Goal: Obtain resource: Download file/media

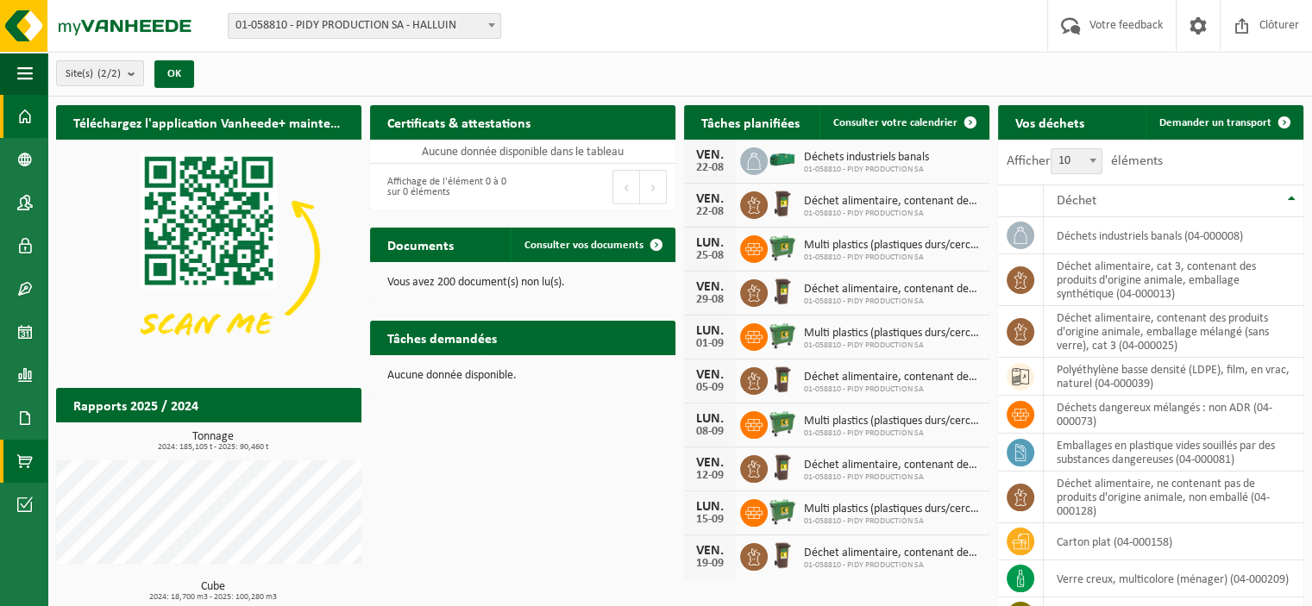
click at [22, 469] on span at bounding box center [25, 461] width 16 height 43
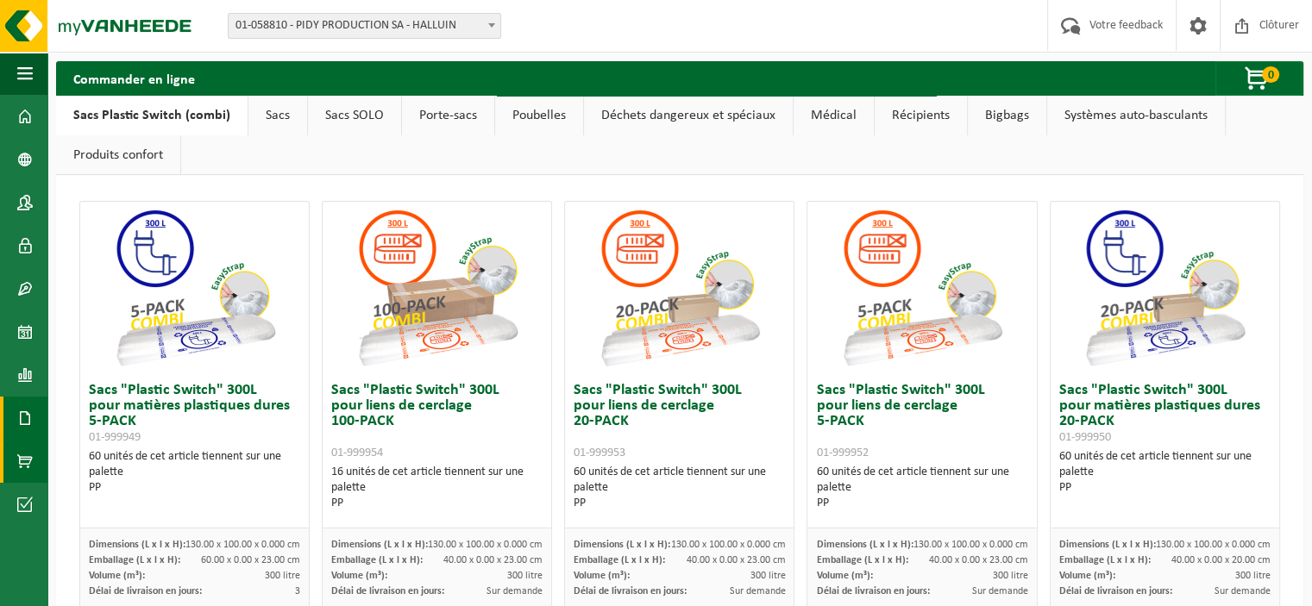
click at [17, 422] on span at bounding box center [25, 418] width 16 height 43
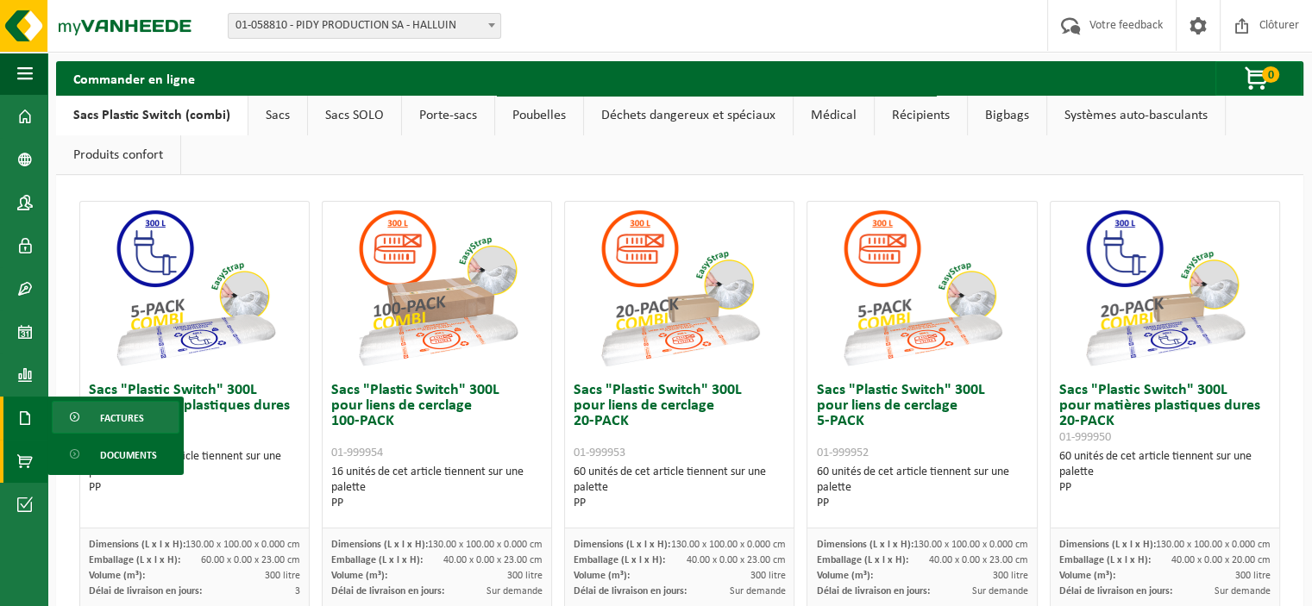
click at [132, 416] on span "Factures" at bounding box center [122, 418] width 44 height 33
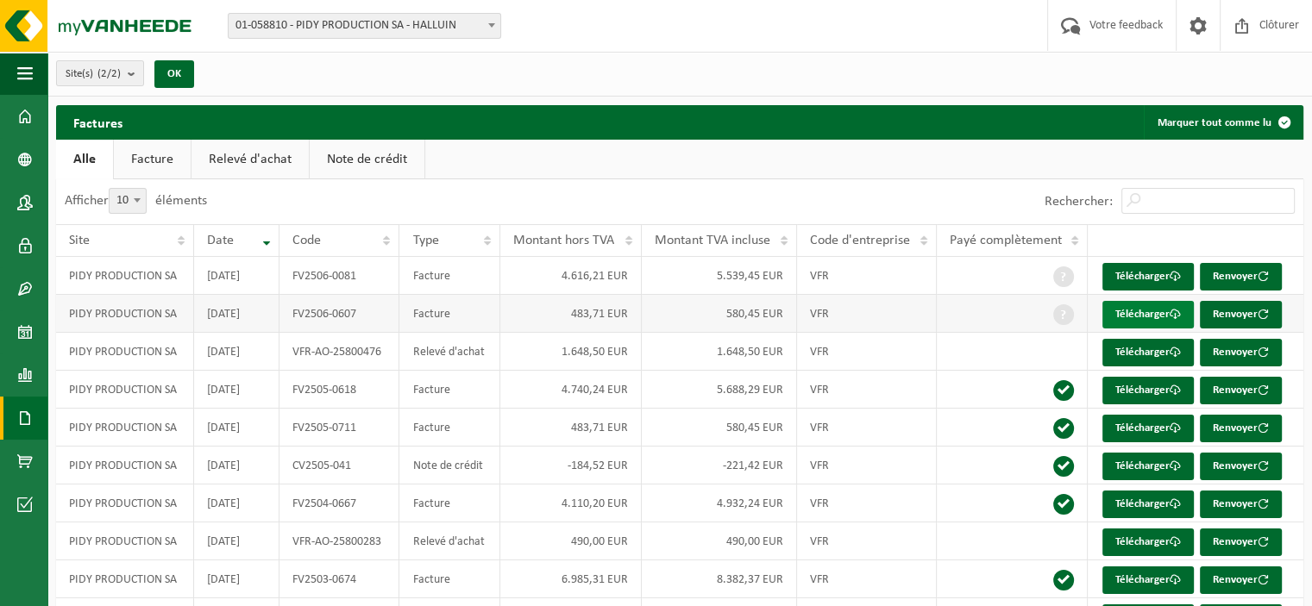
click at [1160, 309] on link "Télécharger" at bounding box center [1147, 315] width 91 height 28
click at [1131, 429] on link "Télécharger" at bounding box center [1147, 429] width 91 height 28
click at [138, 168] on link "Facture" at bounding box center [152, 160] width 77 height 40
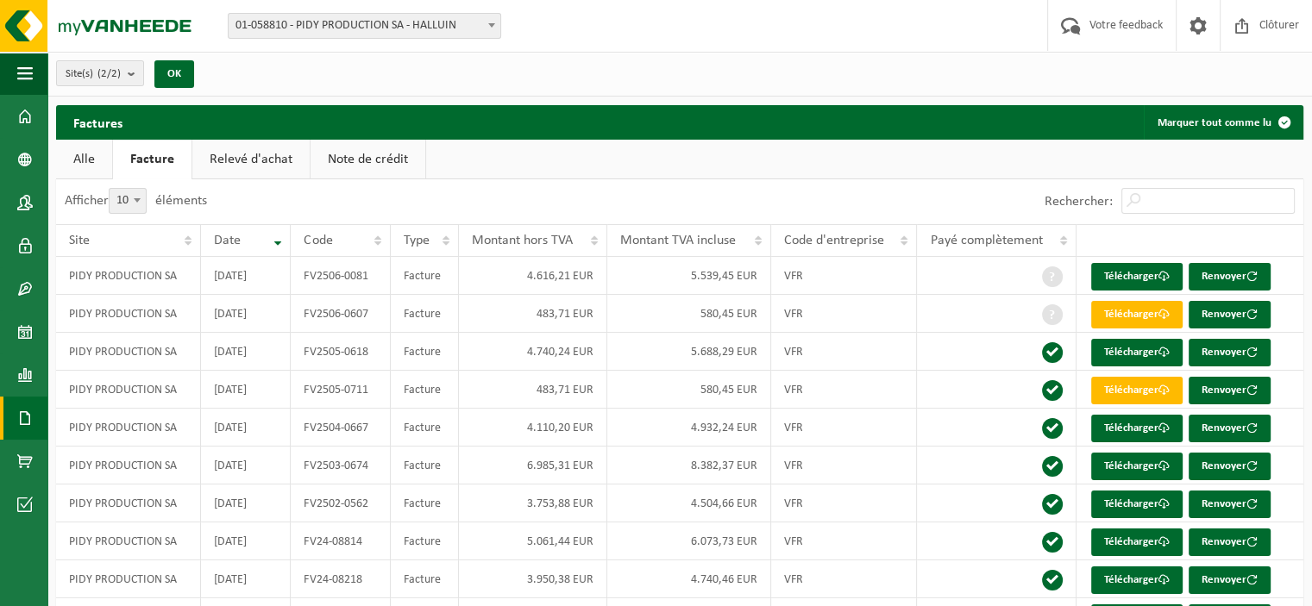
click at [100, 172] on link "Alle" at bounding box center [84, 160] width 56 height 40
